Goal: Task Accomplishment & Management: Use online tool/utility

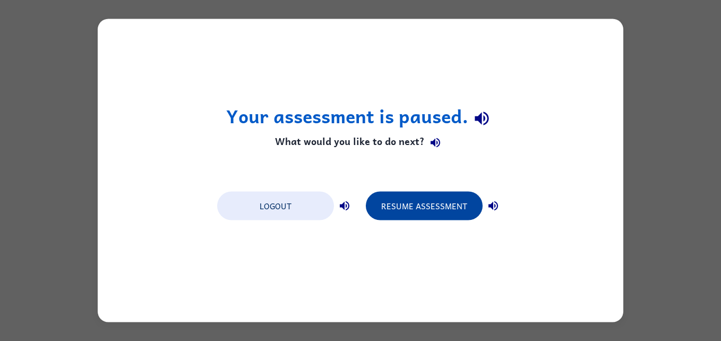
click at [449, 209] on button "Resume Assessment" at bounding box center [424, 206] width 117 height 29
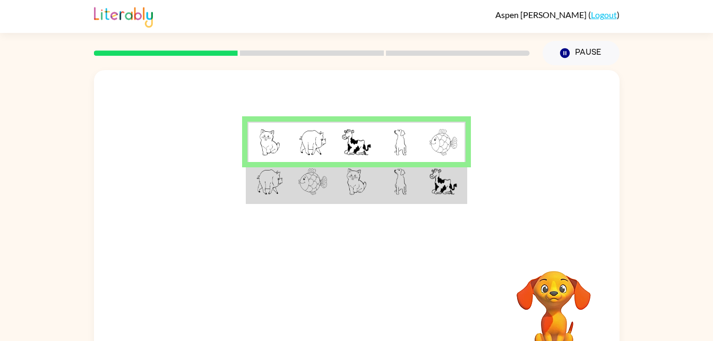
click at [422, 155] on td at bounding box center [444, 142] width 44 height 41
click at [606, 104] on div at bounding box center [357, 159] width 526 height 178
click at [462, 213] on div at bounding box center [357, 159] width 526 height 178
click at [460, 199] on td at bounding box center [444, 182] width 44 height 41
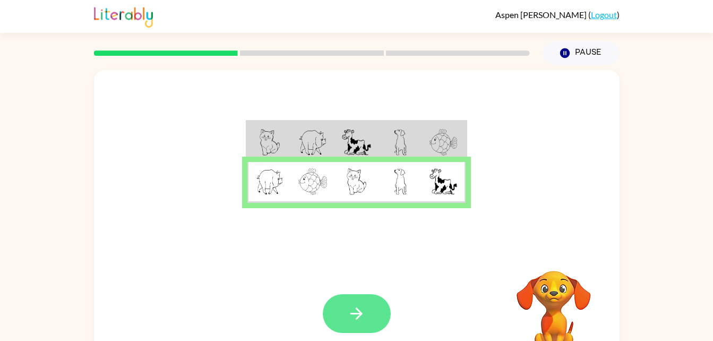
click at [370, 306] on button "button" at bounding box center [357, 313] width 68 height 39
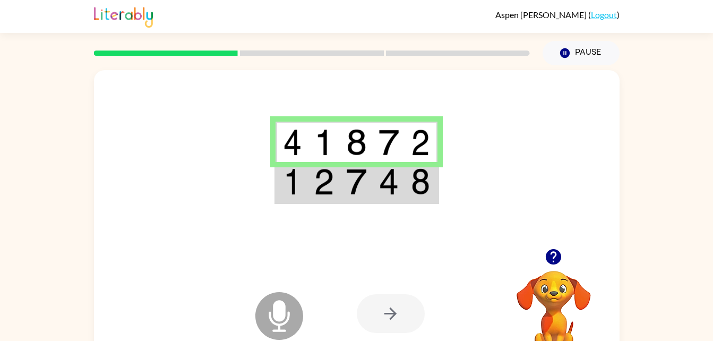
click at [414, 190] on img at bounding box center [420, 181] width 19 height 27
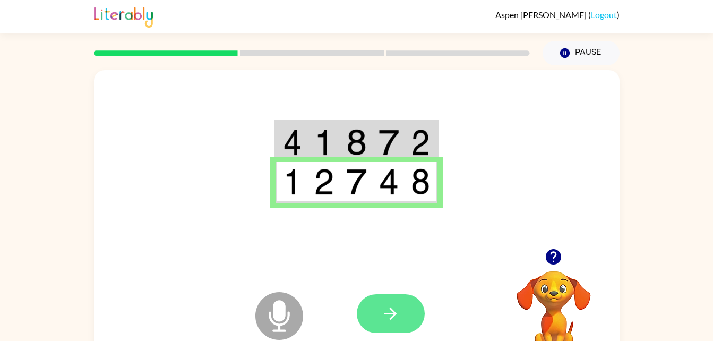
click at [385, 316] on icon "button" at bounding box center [390, 313] width 19 height 19
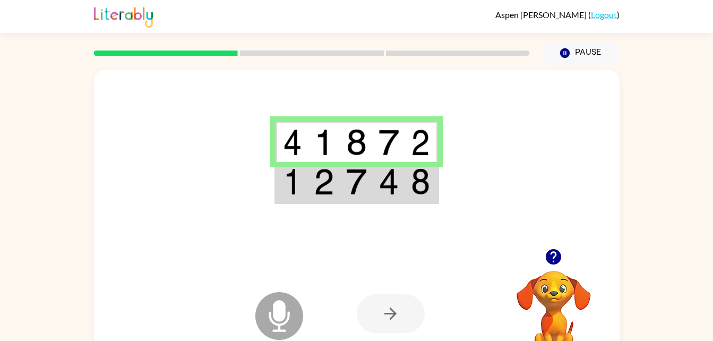
click at [376, 166] on td at bounding box center [389, 182] width 32 height 41
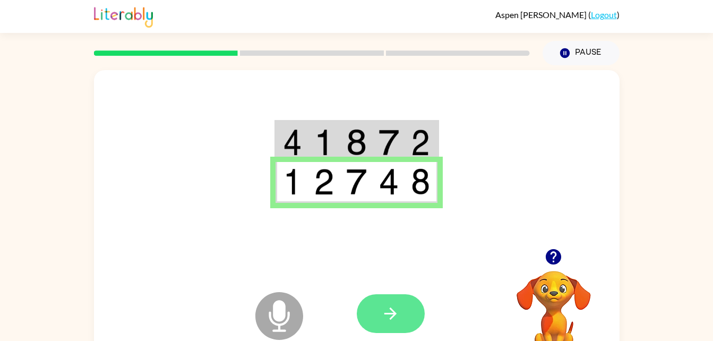
click at [383, 318] on icon "button" at bounding box center [390, 313] width 19 height 19
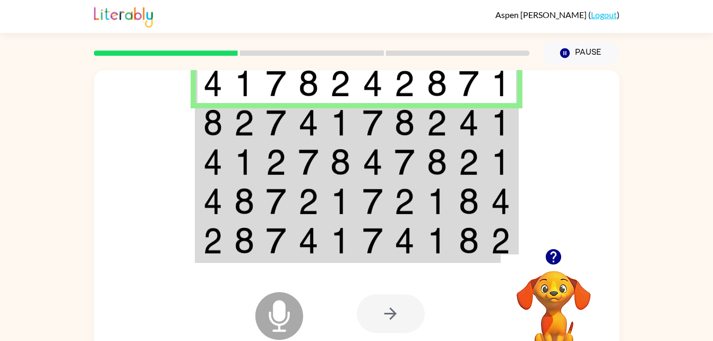
click at [410, 319] on div at bounding box center [391, 313] width 68 height 39
click at [422, 316] on div at bounding box center [391, 313] width 68 height 39
click at [394, 308] on div at bounding box center [391, 313] width 68 height 39
click at [404, 315] on div at bounding box center [391, 313] width 68 height 39
click at [395, 314] on div at bounding box center [391, 313] width 68 height 39
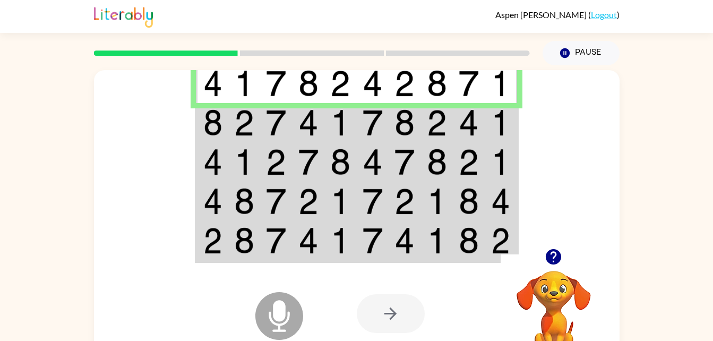
click at [380, 313] on div at bounding box center [391, 313] width 68 height 39
click at [388, 324] on div at bounding box center [391, 313] width 68 height 39
click at [379, 328] on div at bounding box center [391, 313] width 68 height 39
click at [382, 294] on div at bounding box center [391, 313] width 68 height 39
click at [373, 297] on div at bounding box center [391, 313] width 68 height 39
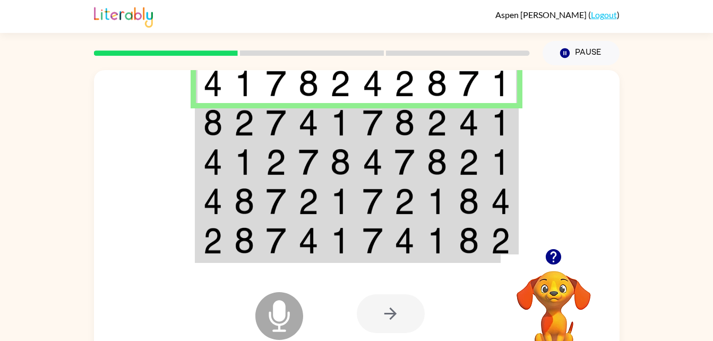
click at [380, 318] on div at bounding box center [391, 313] width 68 height 39
click at [357, 320] on div at bounding box center [391, 313] width 68 height 39
click at [577, 61] on button "Pause Pause" at bounding box center [581, 53] width 77 height 24
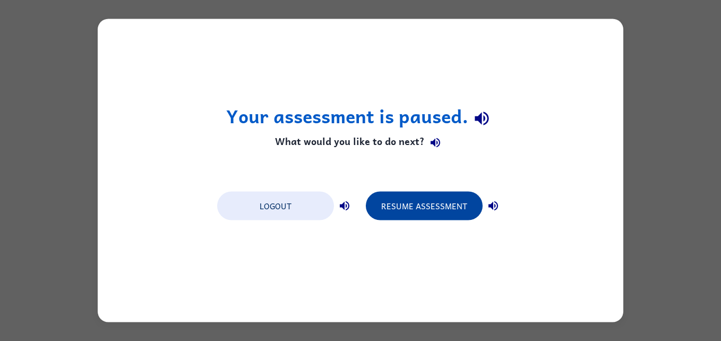
click at [428, 205] on button "Resume Assessment" at bounding box center [424, 206] width 117 height 29
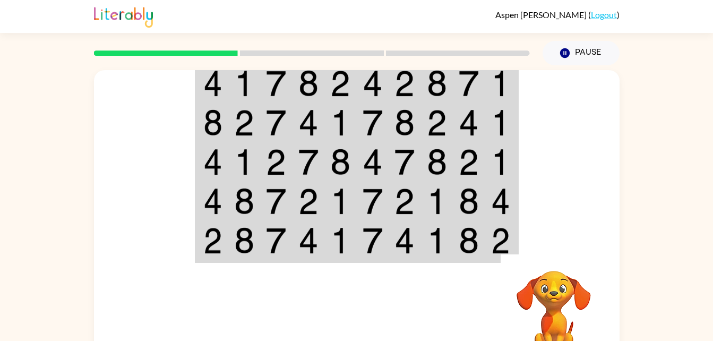
drag, startPoint x: 715, startPoint y: 136, endPoint x: 709, endPoint y: 138, distance: 6.1
click at [709, 138] on div "Your browser must support playing .mp4 files to use Literably. Please try using…" at bounding box center [356, 219] width 713 height 308
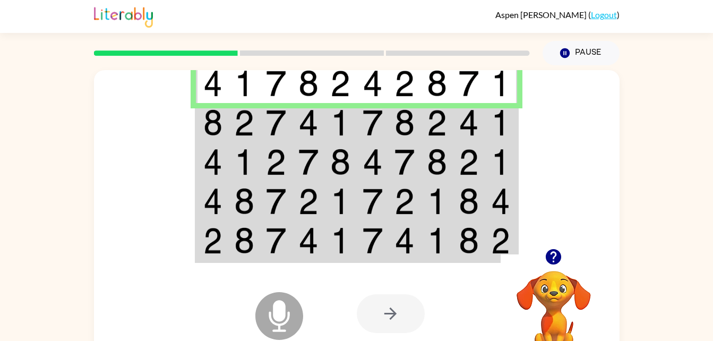
click at [500, 127] on img at bounding box center [500, 122] width 19 height 27
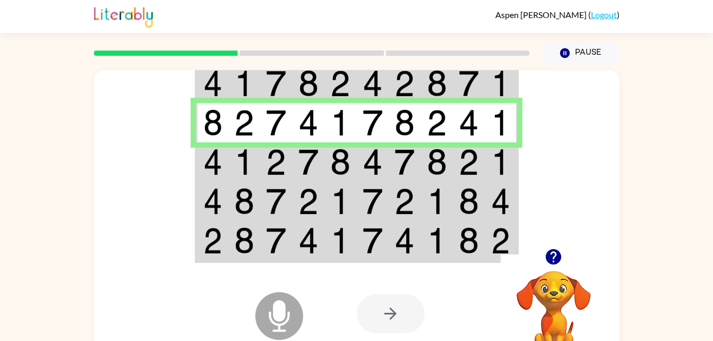
click at [504, 174] on img at bounding box center [500, 162] width 19 height 27
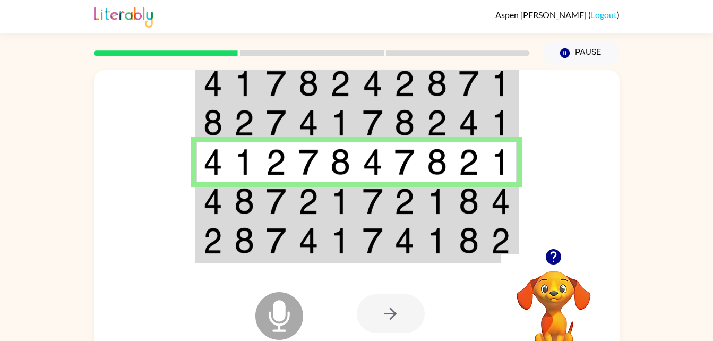
click at [482, 197] on td at bounding box center [469, 201] width 32 height 39
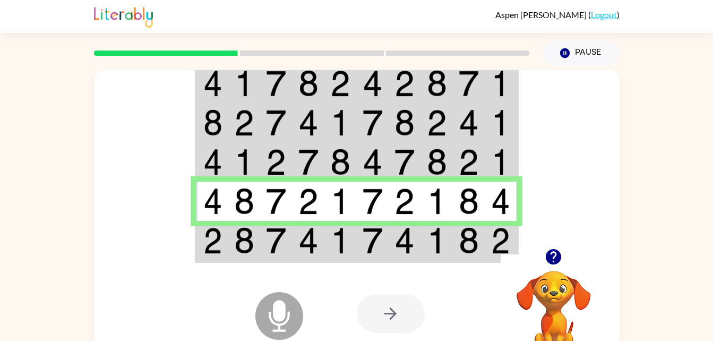
click at [452, 258] on div at bounding box center [435, 313] width 157 height 119
click at [462, 243] on img at bounding box center [469, 240] width 20 height 27
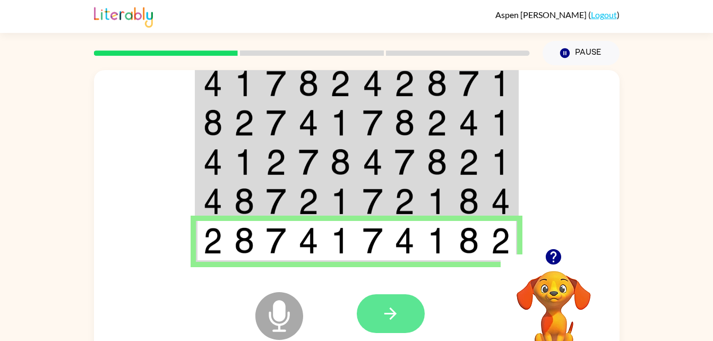
click at [387, 295] on button "button" at bounding box center [391, 313] width 68 height 39
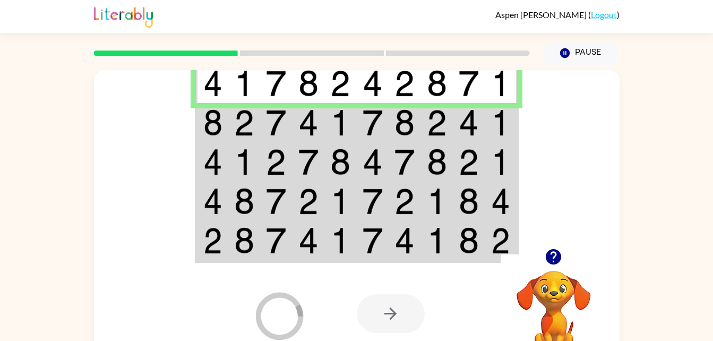
click at [498, 140] on td at bounding box center [501, 122] width 32 height 39
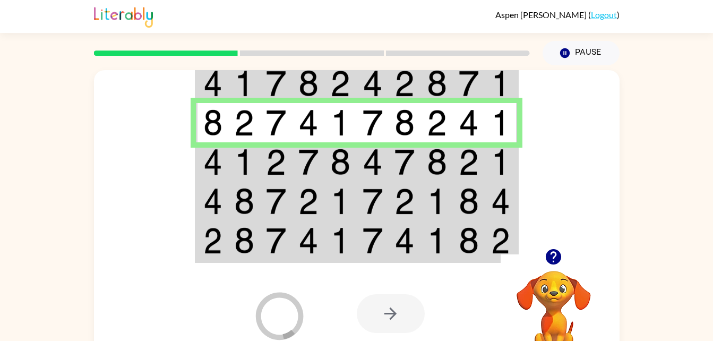
click at [516, 170] on td at bounding box center [501, 161] width 32 height 39
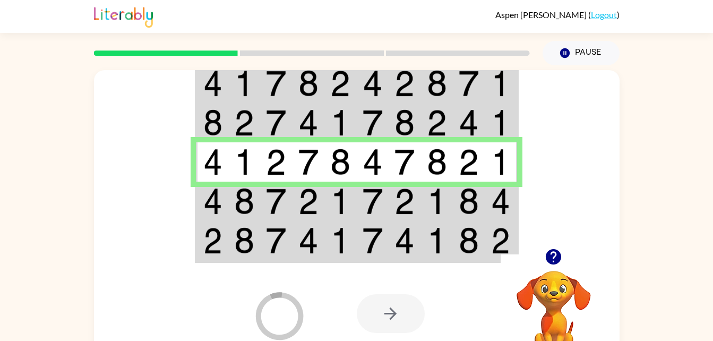
click at [490, 194] on td at bounding box center [501, 201] width 32 height 39
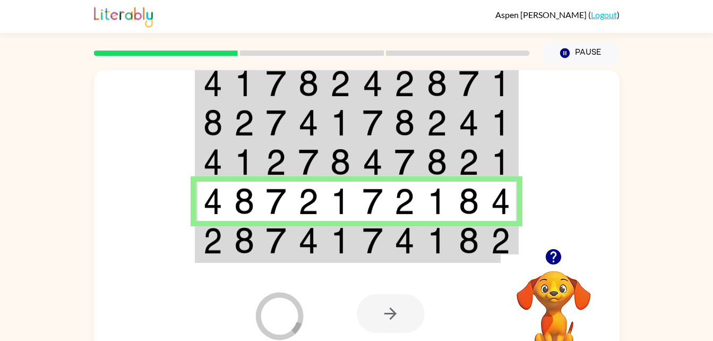
click at [454, 243] on td at bounding box center [469, 241] width 32 height 41
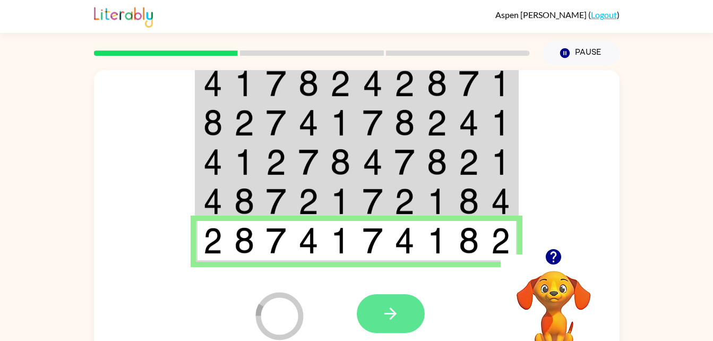
click at [389, 319] on icon "button" at bounding box center [390, 313] width 19 height 19
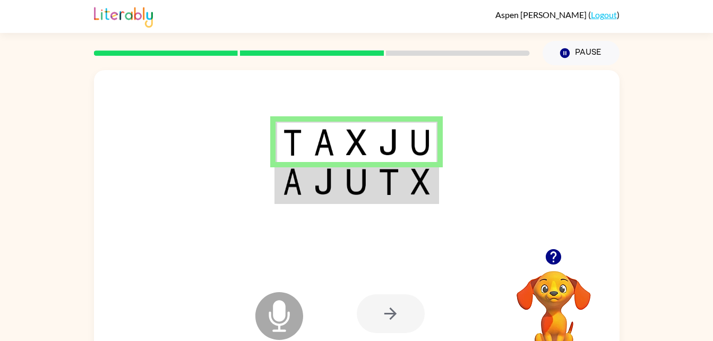
click at [412, 201] on td at bounding box center [421, 182] width 32 height 41
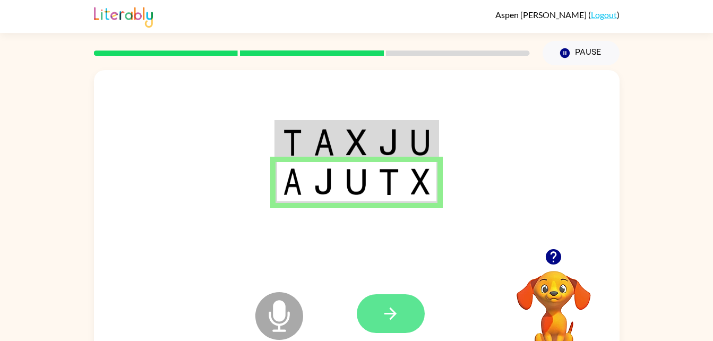
click at [385, 308] on icon "button" at bounding box center [390, 313] width 19 height 19
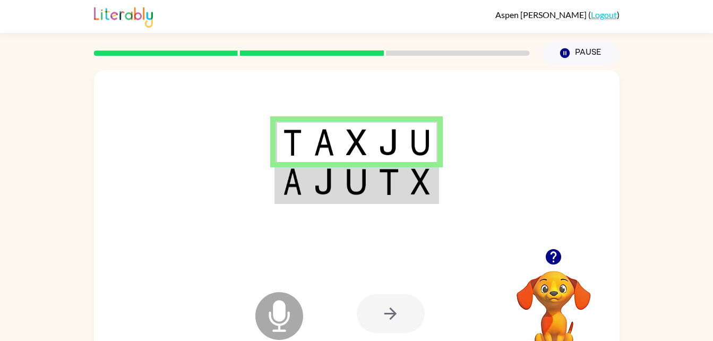
click at [405, 187] on td at bounding box center [421, 182] width 32 height 41
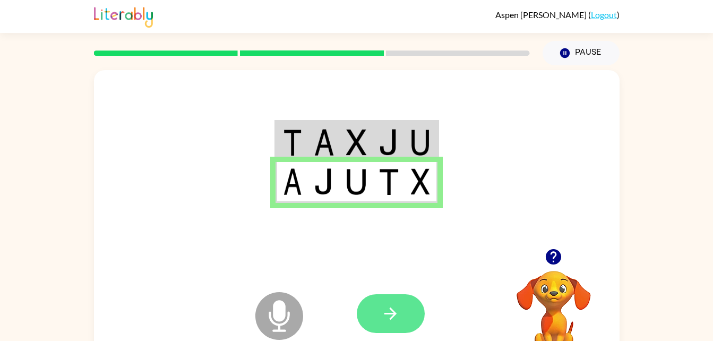
click at [399, 325] on button "button" at bounding box center [391, 313] width 68 height 39
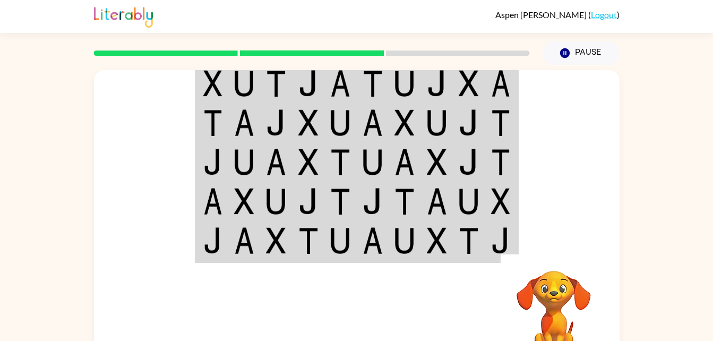
click at [704, 177] on div "Your browser must support playing .mp4 files to use Literably. Please try using…" at bounding box center [356, 219] width 713 height 308
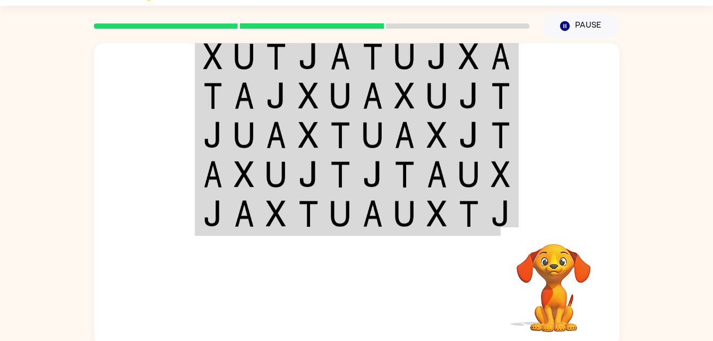
scroll to position [32, 0]
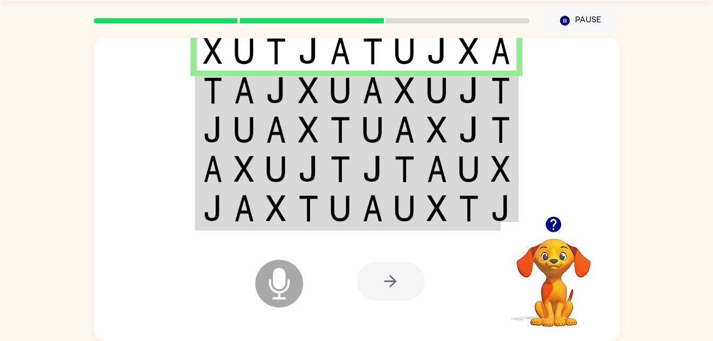
click at [489, 86] on td at bounding box center [501, 90] width 32 height 39
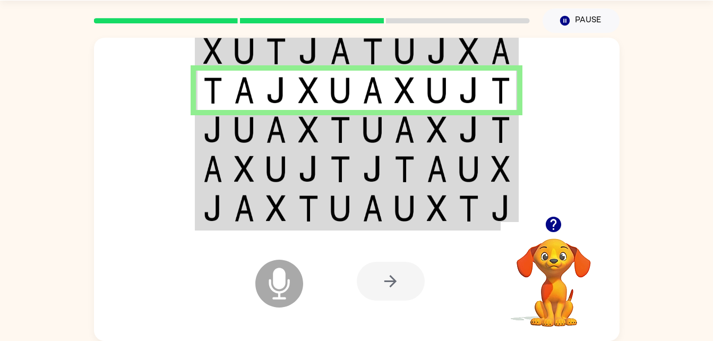
click at [487, 134] on td at bounding box center [501, 129] width 32 height 39
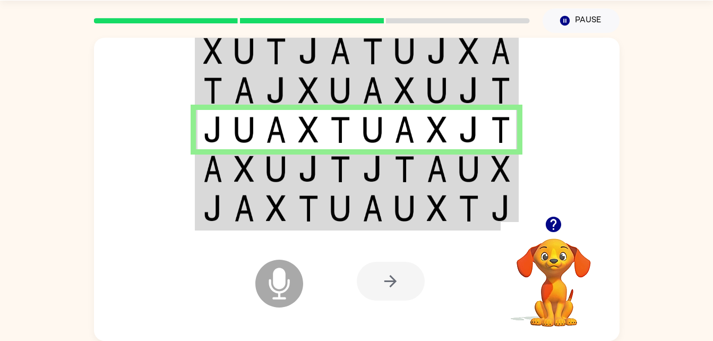
click at [245, 164] on img at bounding box center [244, 169] width 20 height 27
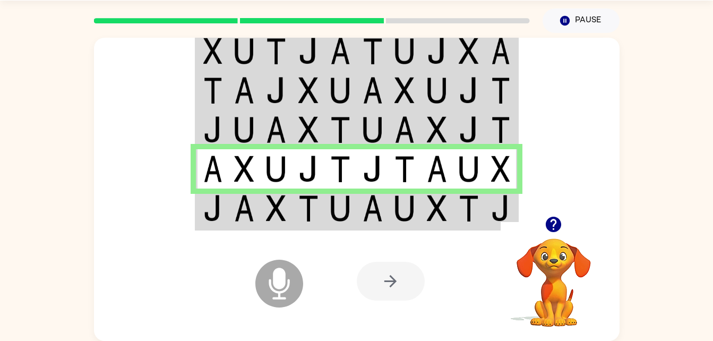
click at [472, 210] on img at bounding box center [469, 208] width 20 height 27
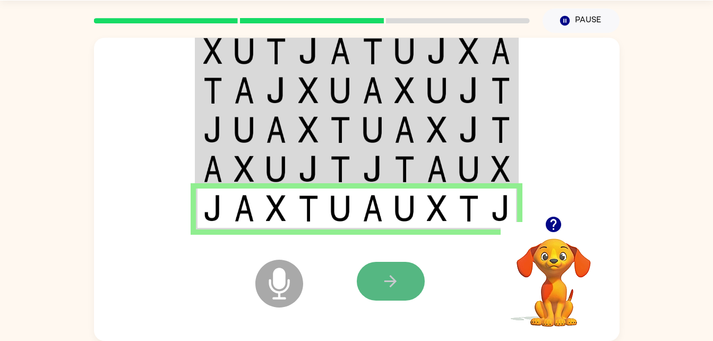
click at [385, 284] on icon "button" at bounding box center [390, 281] width 19 height 19
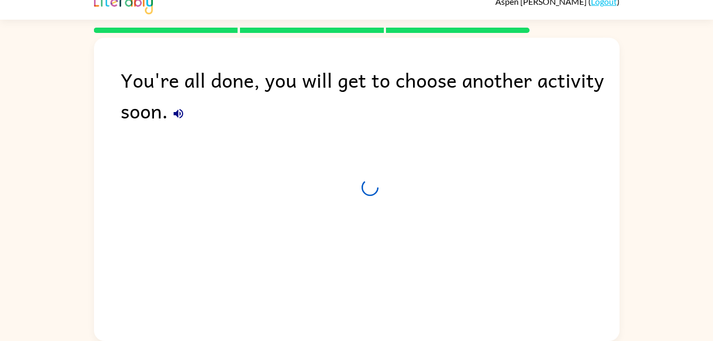
scroll to position [13, 0]
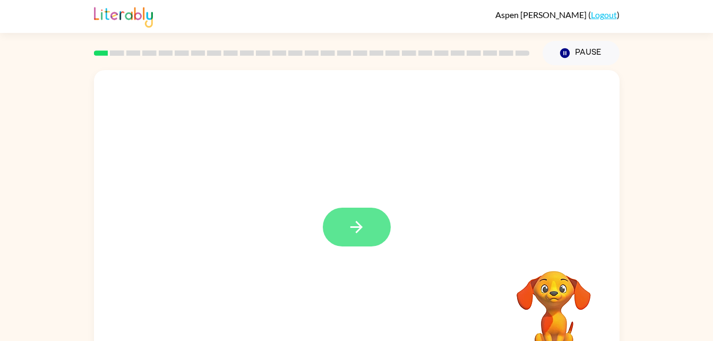
click at [344, 239] on button "button" at bounding box center [357, 227] width 68 height 39
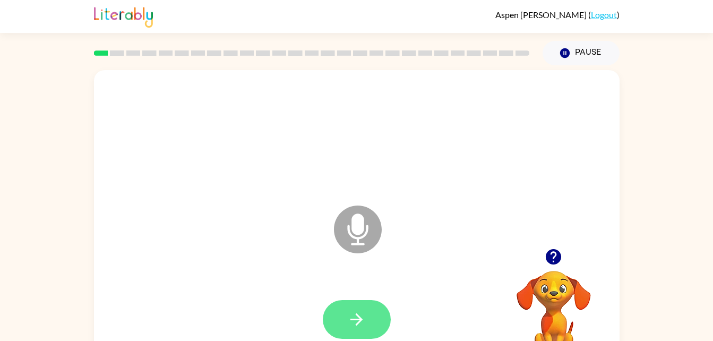
click at [365, 322] on icon "button" at bounding box center [356, 319] width 19 height 19
click at [366, 317] on button "button" at bounding box center [357, 319] width 68 height 39
click at [376, 310] on button "button" at bounding box center [357, 319] width 68 height 39
click at [366, 318] on button "button" at bounding box center [357, 319] width 68 height 39
click at [373, 324] on button "button" at bounding box center [357, 319] width 68 height 39
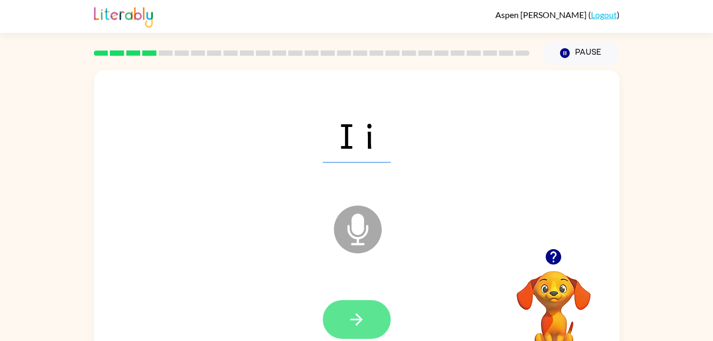
click at [357, 319] on icon "button" at bounding box center [356, 319] width 12 height 12
click at [372, 316] on button "button" at bounding box center [357, 319] width 68 height 39
click at [359, 319] on icon "button" at bounding box center [356, 319] width 12 height 12
click at [363, 329] on button "button" at bounding box center [357, 319] width 68 height 39
click at [357, 333] on button "button" at bounding box center [357, 319] width 68 height 39
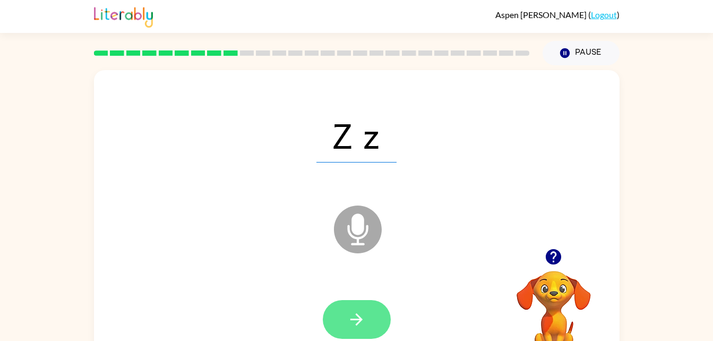
click at [379, 325] on button "button" at bounding box center [357, 319] width 68 height 39
click at [384, 322] on button "button" at bounding box center [357, 319] width 68 height 39
click at [361, 323] on icon "button" at bounding box center [356, 319] width 19 height 19
click at [375, 315] on button "button" at bounding box center [357, 319] width 68 height 39
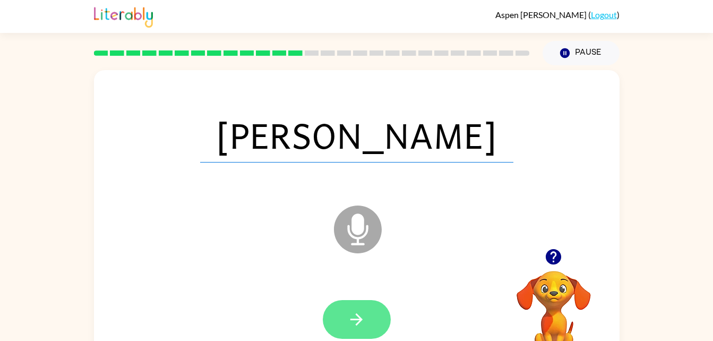
click at [368, 333] on button "button" at bounding box center [357, 319] width 68 height 39
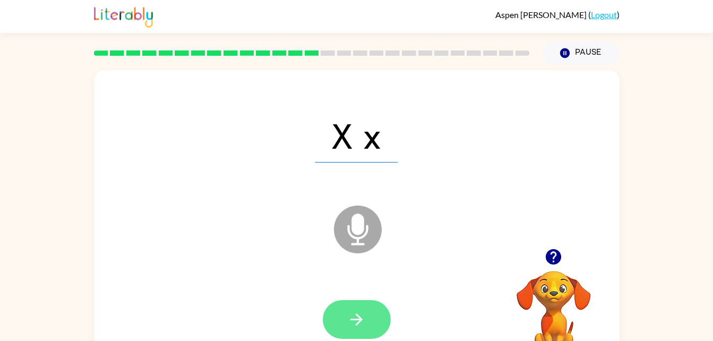
click at [354, 319] on icon "button" at bounding box center [356, 319] width 12 height 12
click at [351, 320] on icon "button" at bounding box center [356, 319] width 12 height 12
click at [344, 312] on button "button" at bounding box center [357, 319] width 68 height 39
click at [366, 311] on button "button" at bounding box center [357, 319] width 68 height 39
click at [359, 313] on icon "button" at bounding box center [356, 319] width 19 height 19
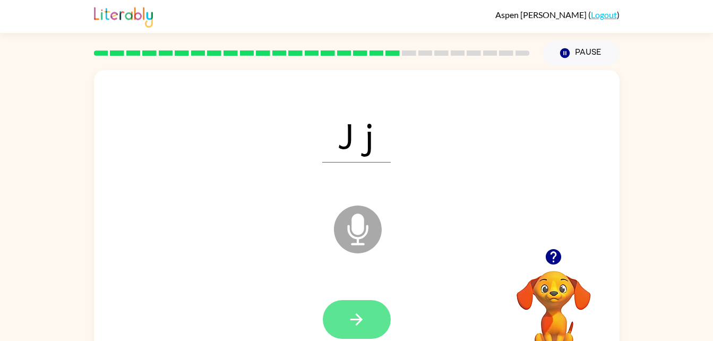
click at [356, 328] on icon "button" at bounding box center [356, 319] width 19 height 19
click at [365, 327] on icon "button" at bounding box center [356, 319] width 19 height 19
click at [365, 319] on icon "button" at bounding box center [356, 319] width 19 height 19
click at [370, 328] on button "button" at bounding box center [357, 319] width 68 height 39
click at [349, 324] on icon "button" at bounding box center [356, 319] width 19 height 19
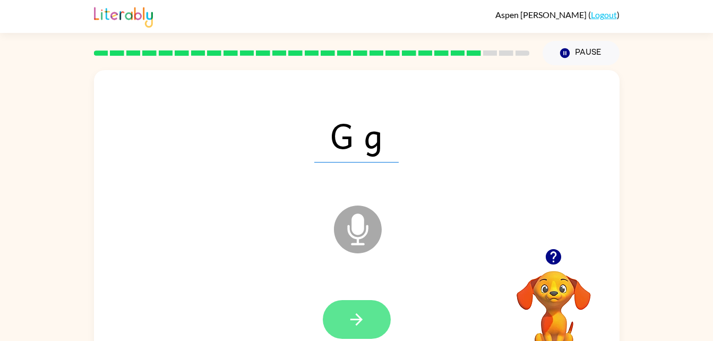
click at [375, 315] on button "button" at bounding box center [357, 319] width 68 height 39
click at [363, 320] on icon "button" at bounding box center [356, 319] width 19 height 19
click at [361, 318] on icon "button" at bounding box center [356, 319] width 19 height 19
